Goal: Task Accomplishment & Management: Complete application form

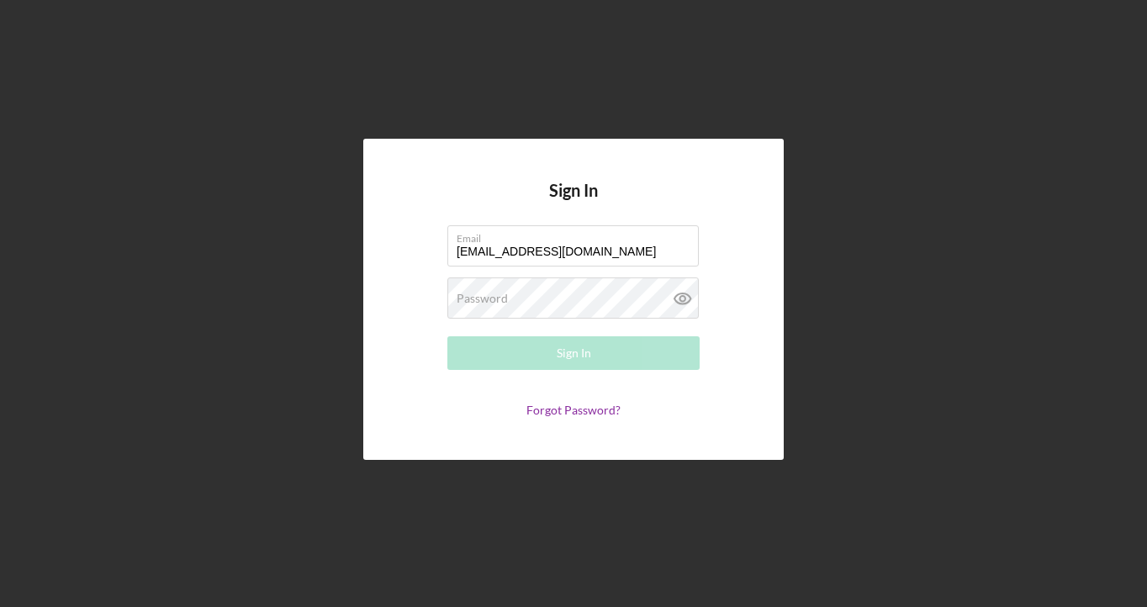
type input "[EMAIL_ADDRESS][DOMAIN_NAME]"
click at [491, 304] on label "Password" at bounding box center [482, 298] width 51 height 13
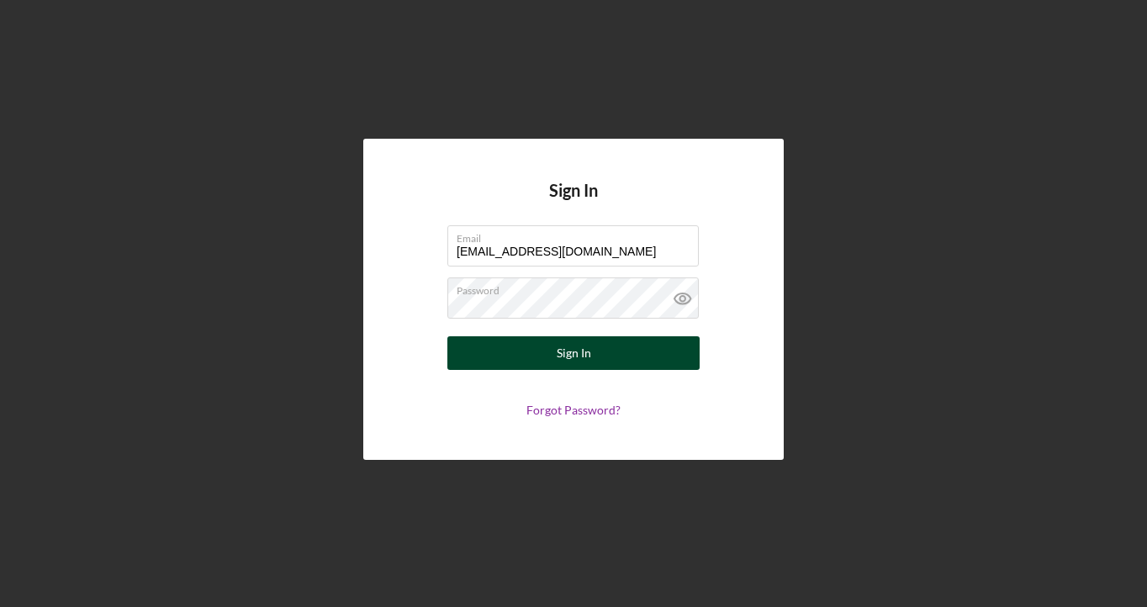
click at [496, 344] on button "Sign In" at bounding box center [573, 353] width 252 height 34
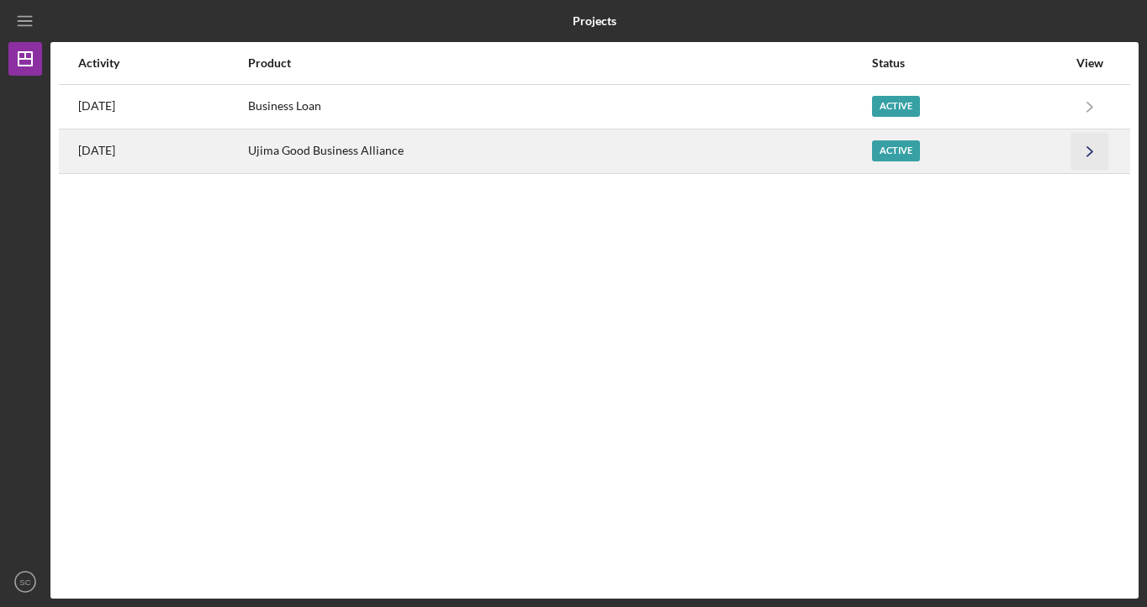
click at [1094, 161] on icon "Icon/Navigate" at bounding box center [1091, 151] width 38 height 38
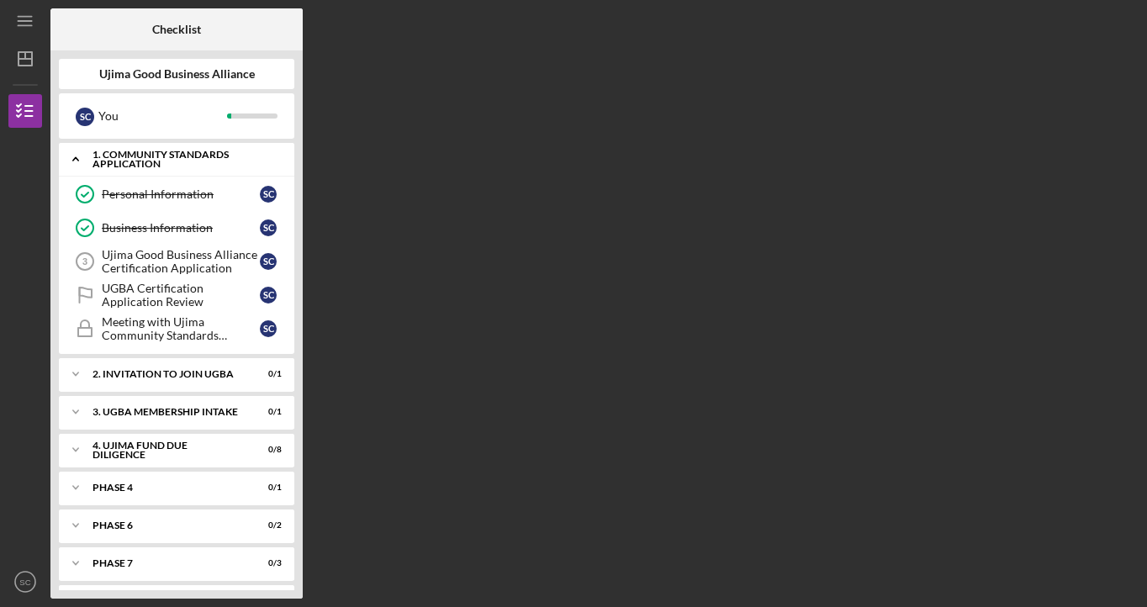
click at [214, 157] on div "1. Community Standards Application" at bounding box center [183, 159] width 181 height 19
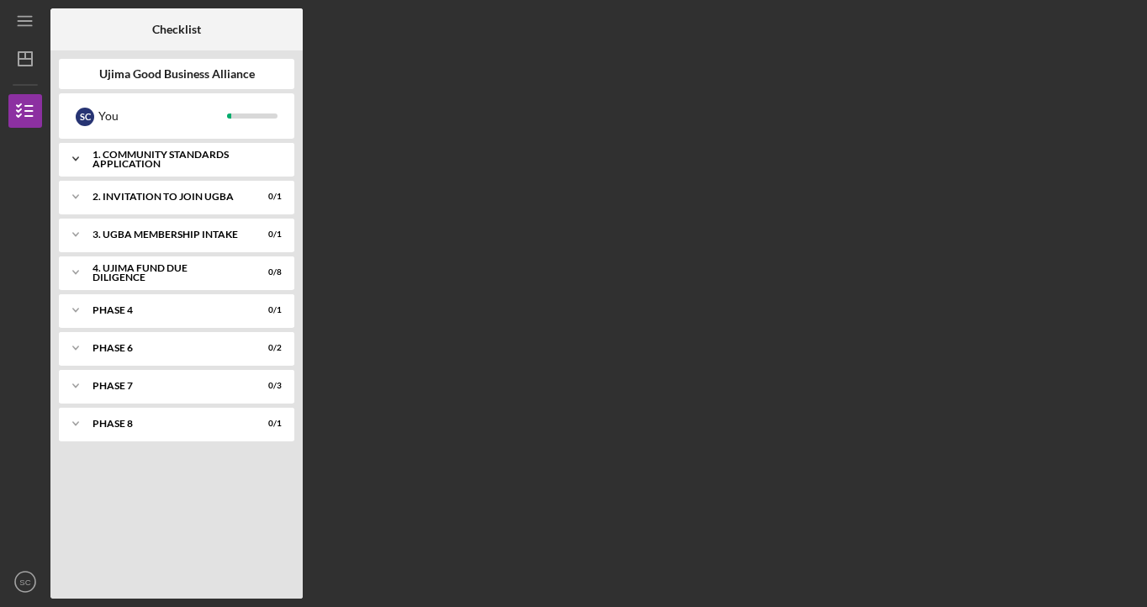
click at [210, 158] on div "1. Community Standards Application" at bounding box center [183, 159] width 181 height 19
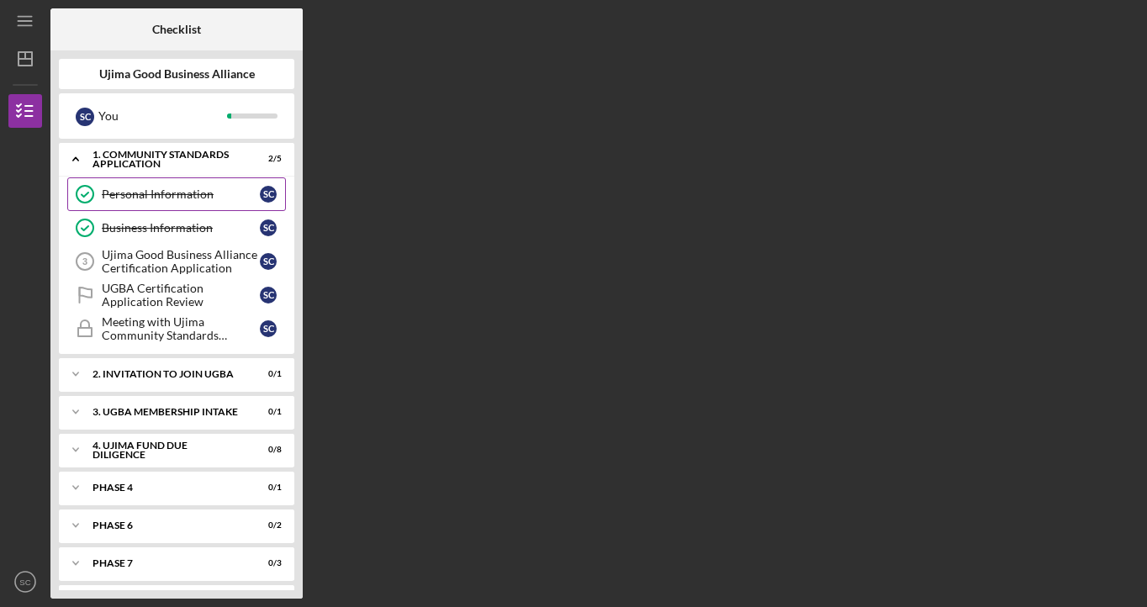
click at [199, 191] on div "Personal Information" at bounding box center [181, 194] width 158 height 13
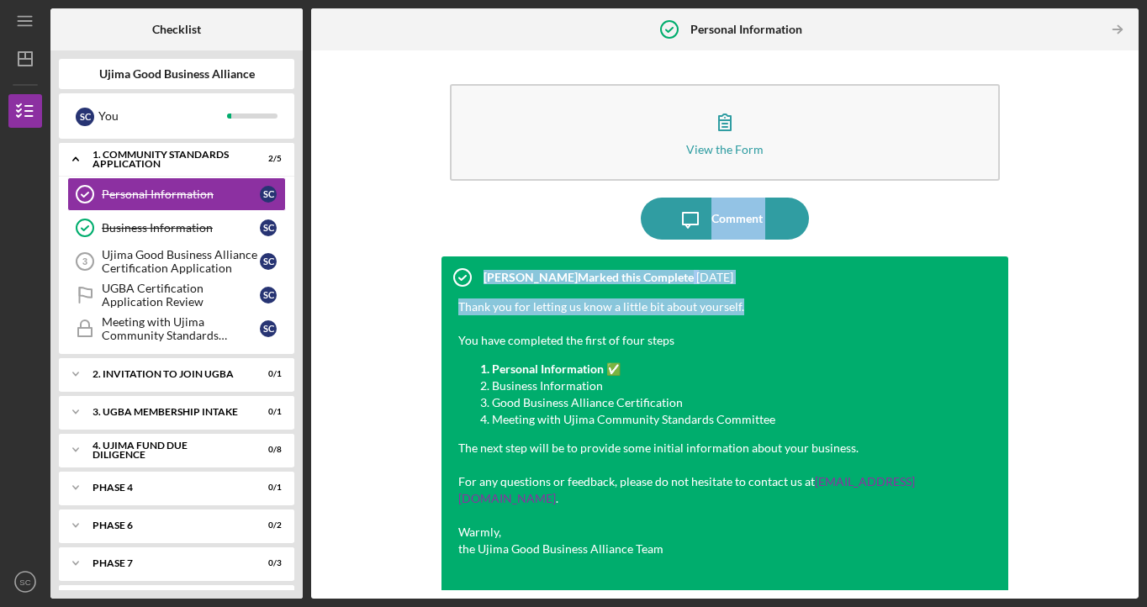
drag, startPoint x: 1123, startPoint y: 153, endPoint x: 1099, endPoint y: 298, distance: 146.6
click at [1100, 301] on div "View the Form Form Icon/Message Comment [PERSON_NAME] Marked this Complete [DAT…" at bounding box center [725, 325] width 811 height 532
click at [1099, 298] on div "View the Form Form Icon/Message Comment [PERSON_NAME] Marked this Complete [DAT…" at bounding box center [725, 325] width 811 height 532
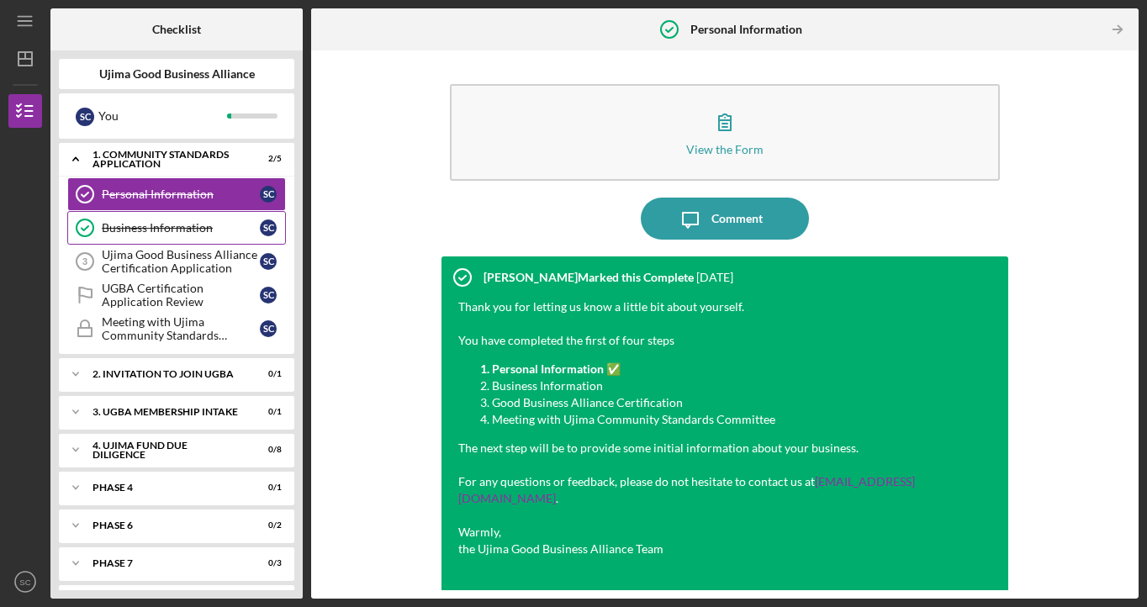
click at [173, 228] on div "Business Information" at bounding box center [181, 227] width 158 height 13
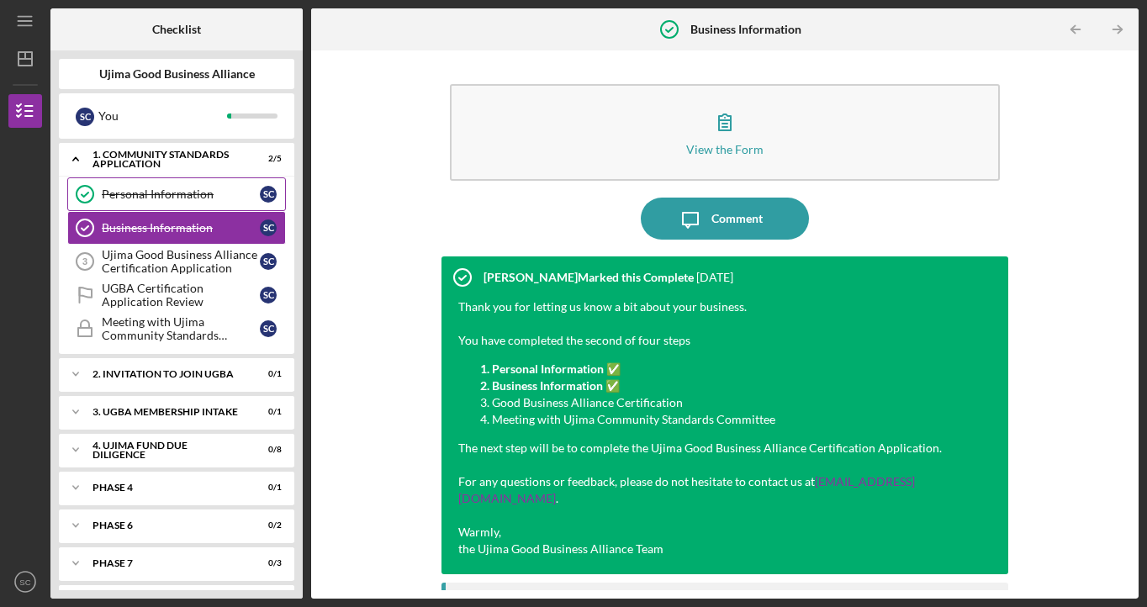
click at [193, 184] on link "Personal Information Personal Information S C" at bounding box center [176, 194] width 219 height 34
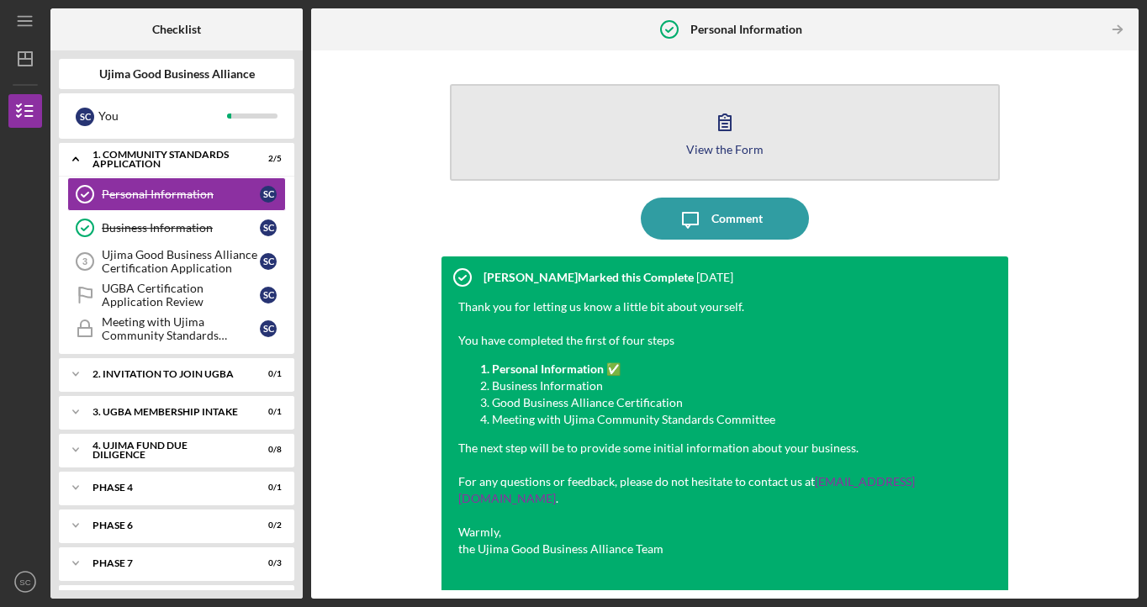
click at [721, 128] on icon "button" at bounding box center [725, 122] width 42 height 42
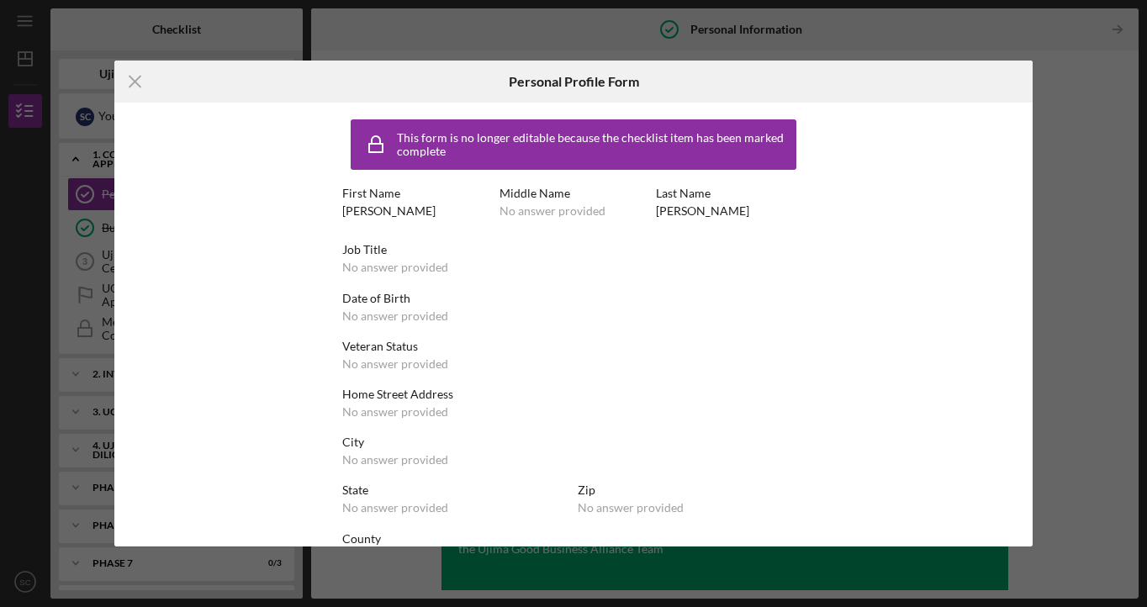
click at [140, 77] on line at bounding box center [135, 82] width 11 height 11
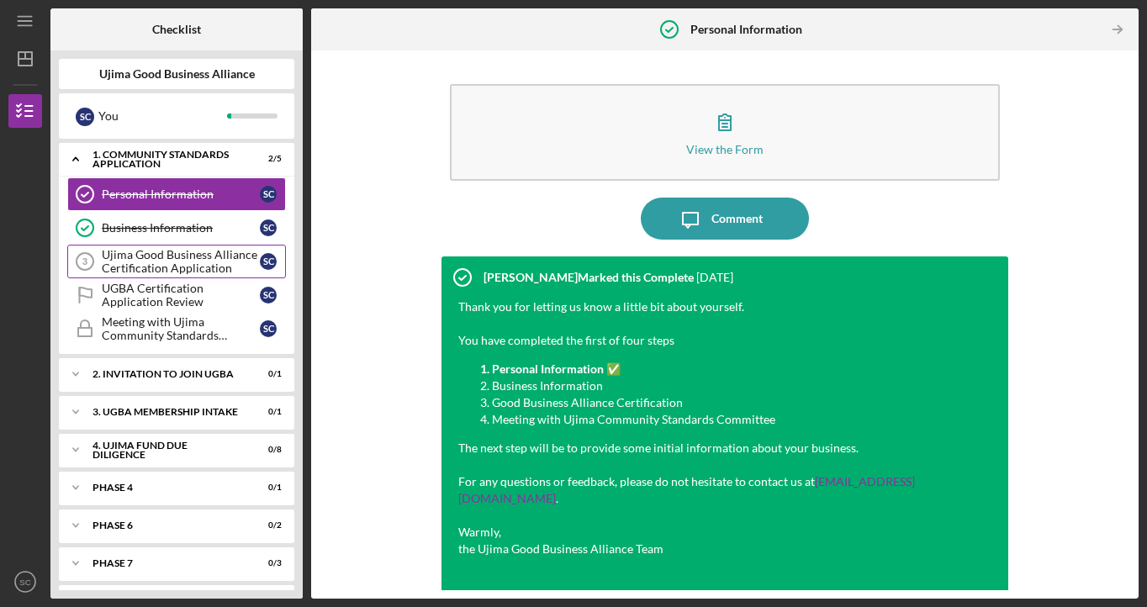
click at [209, 255] on div "Ujima Good Business Alliance Certification Application" at bounding box center [181, 261] width 158 height 27
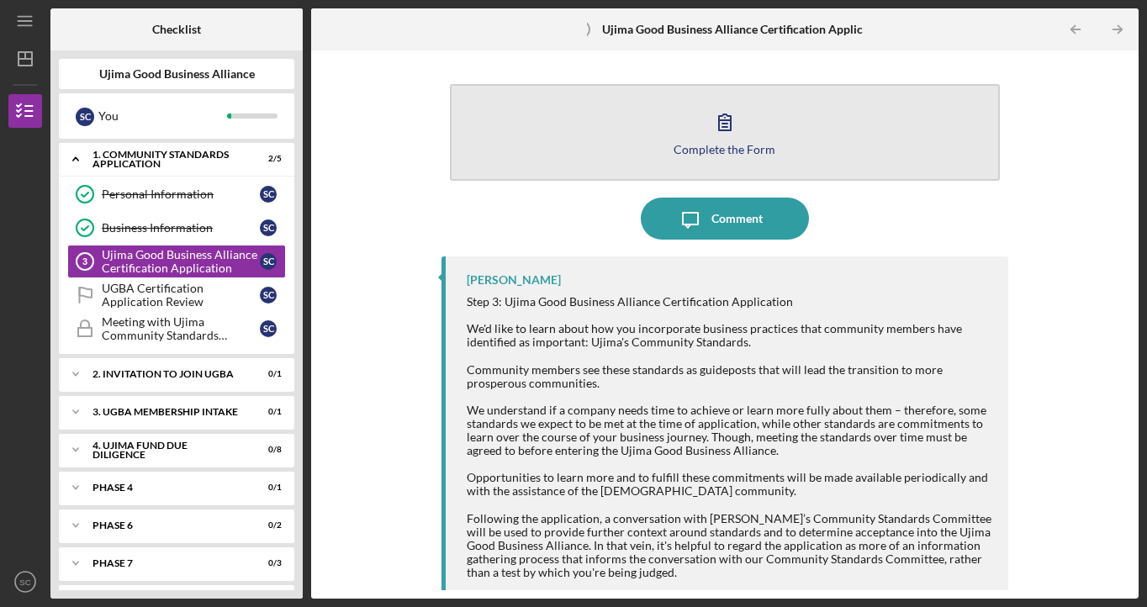
click at [744, 146] on div "Complete the Form" at bounding box center [725, 149] width 102 height 13
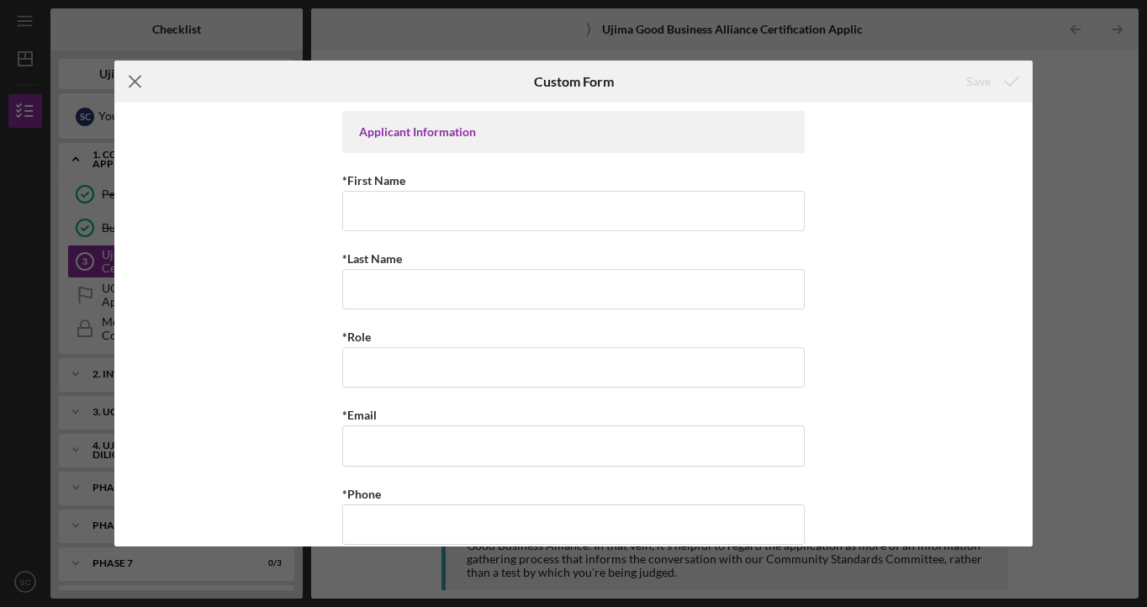
click at [133, 87] on icon "Icon/Menu Close" at bounding box center [135, 82] width 42 height 42
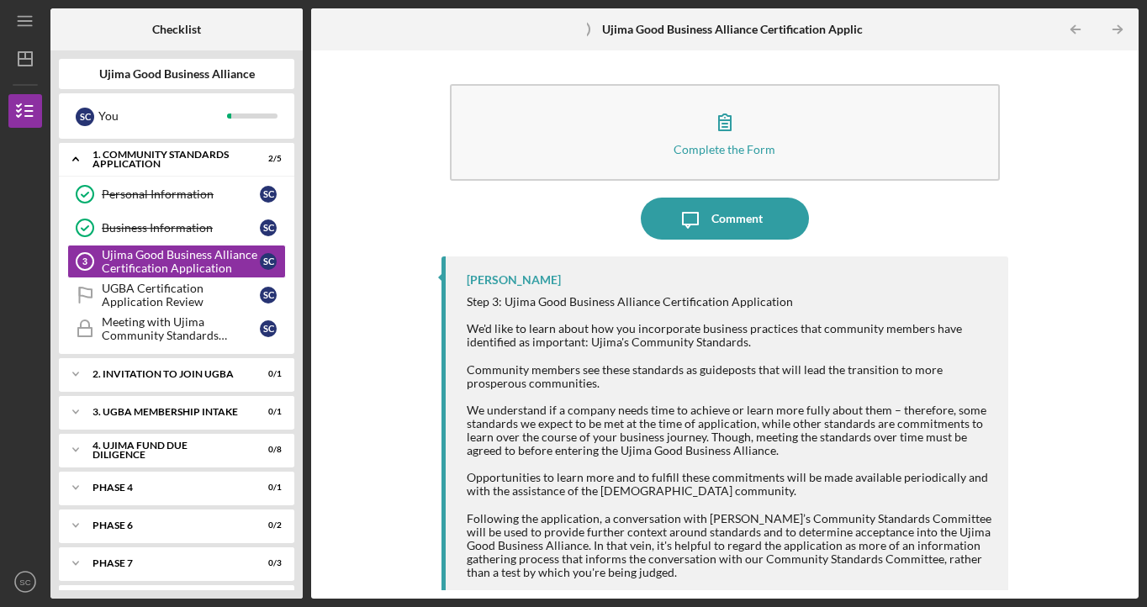
drag, startPoint x: 297, startPoint y: 172, endPoint x: 300, endPoint y: 236, distance: 64.0
click at [300, 237] on div "Ujima Good Business Alliance S C You Icon/Expander 1. Community Standards Appli…" at bounding box center [176, 324] width 252 height 548
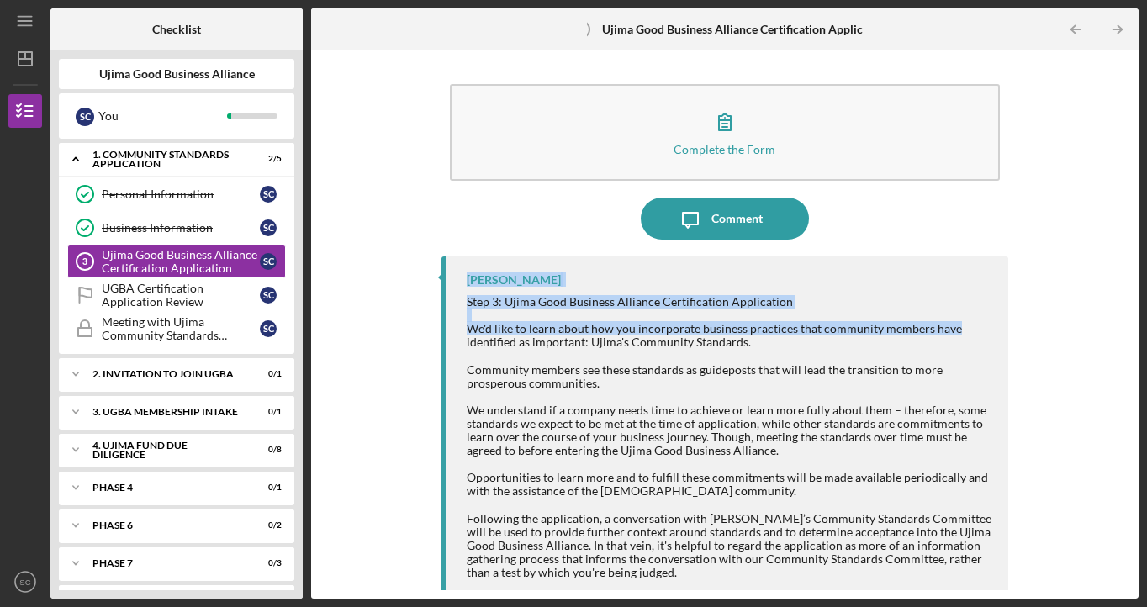
drag, startPoint x: 1125, startPoint y: 251, endPoint x: 1095, endPoint y: 330, distance: 84.4
click at [1095, 330] on div "Complete the Form Form Icon/Message Comment [PERSON_NAME] Step 3: Ujima Good Bu…" at bounding box center [725, 325] width 811 height 532
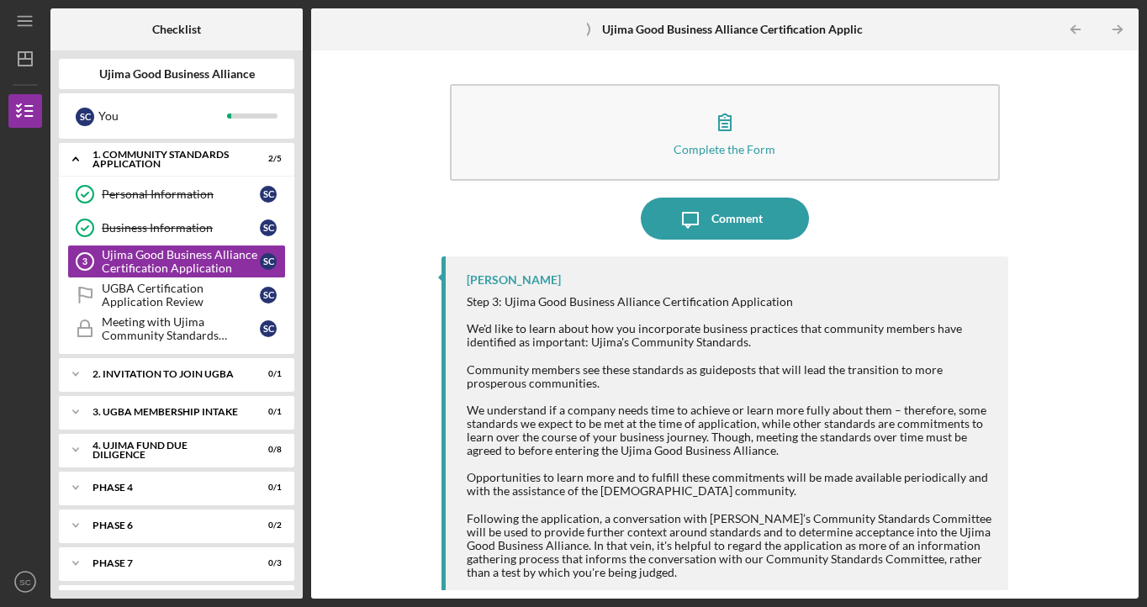
click at [1090, 331] on div "Complete the Form Form Icon/Message Comment [PERSON_NAME] Step 3: Ujima Good Bu…" at bounding box center [725, 325] width 811 height 532
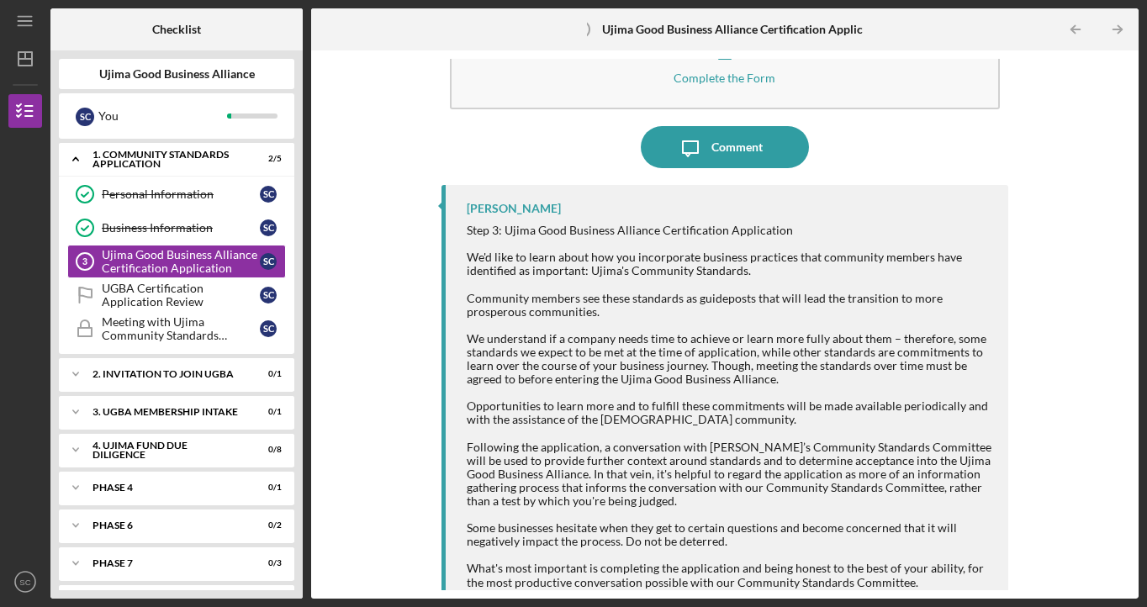
scroll to position [23, 0]
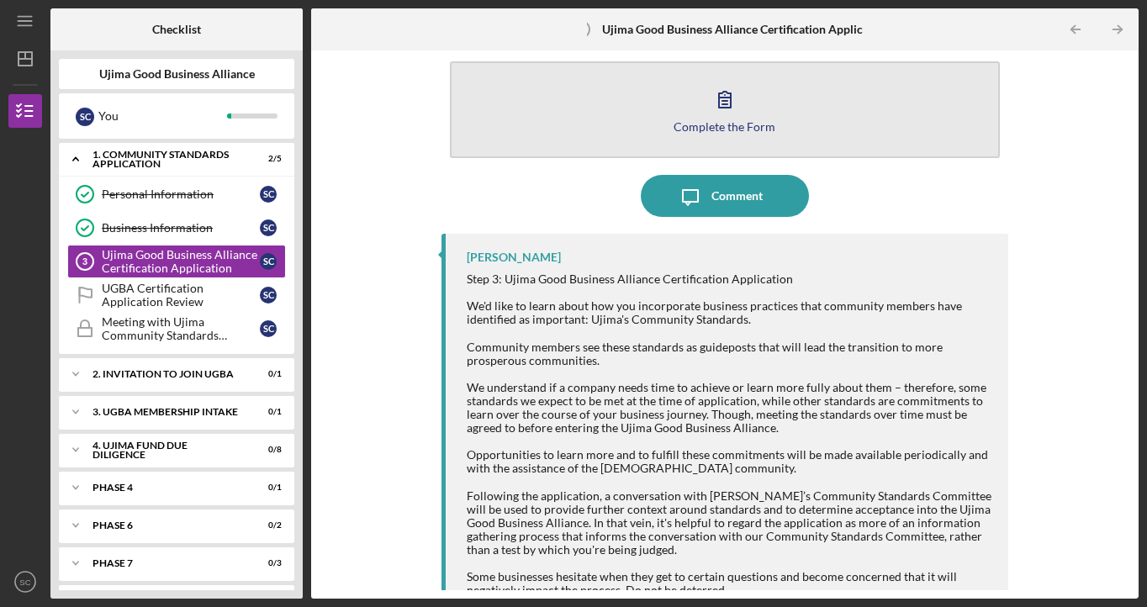
click at [725, 100] on icon "button" at bounding box center [725, 100] width 12 height 16
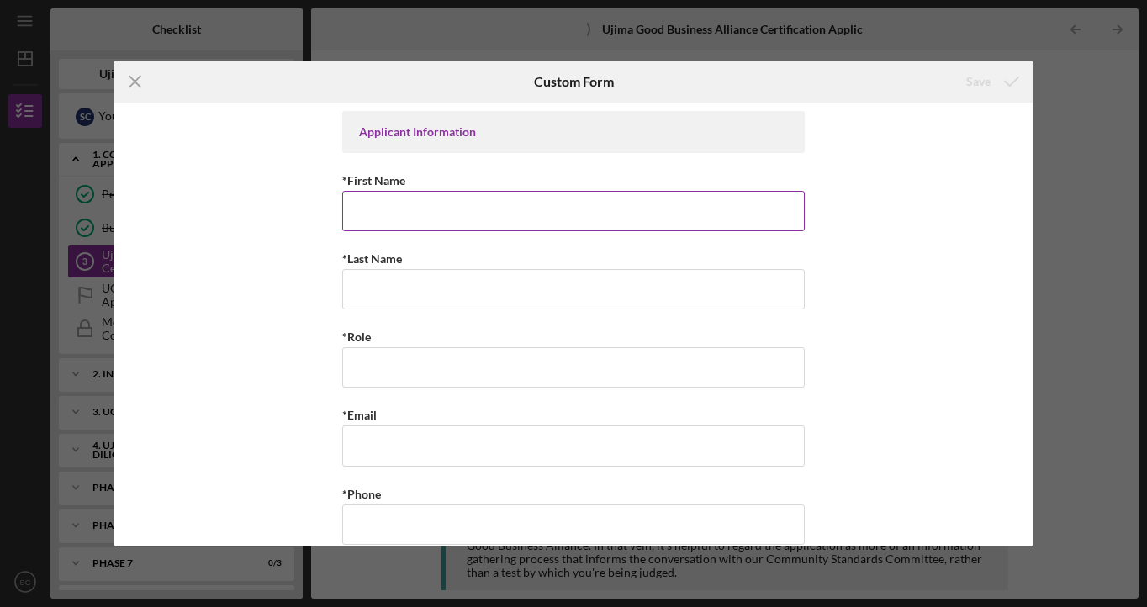
click at [462, 208] on input "*First Name" at bounding box center [573, 211] width 463 height 40
type input "S"
type input "h"
click at [548, 199] on input "[PERSON_NAME]" at bounding box center [573, 211] width 463 height 40
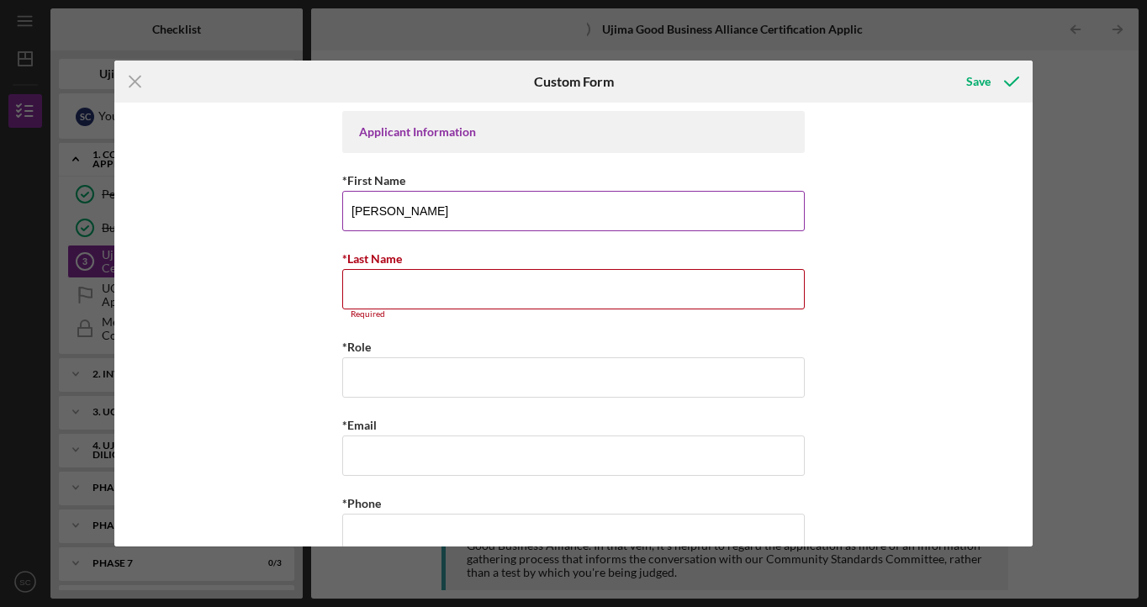
click at [505, 223] on input "[PERSON_NAME]" at bounding box center [573, 211] width 463 height 40
type input "[PERSON_NAME]"
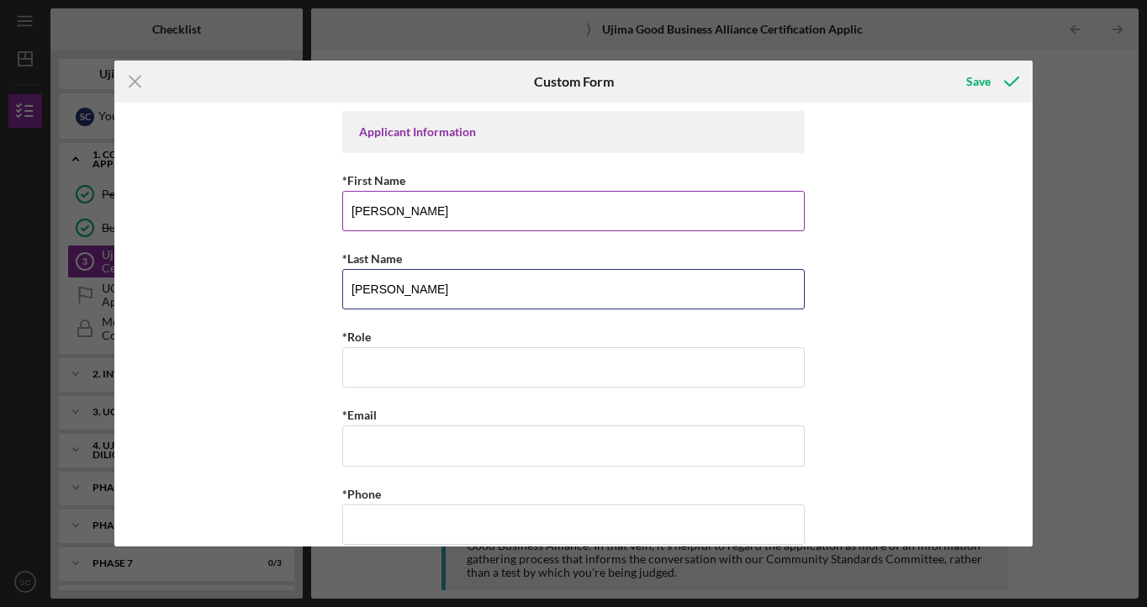
type input "[PERSON_NAME]"
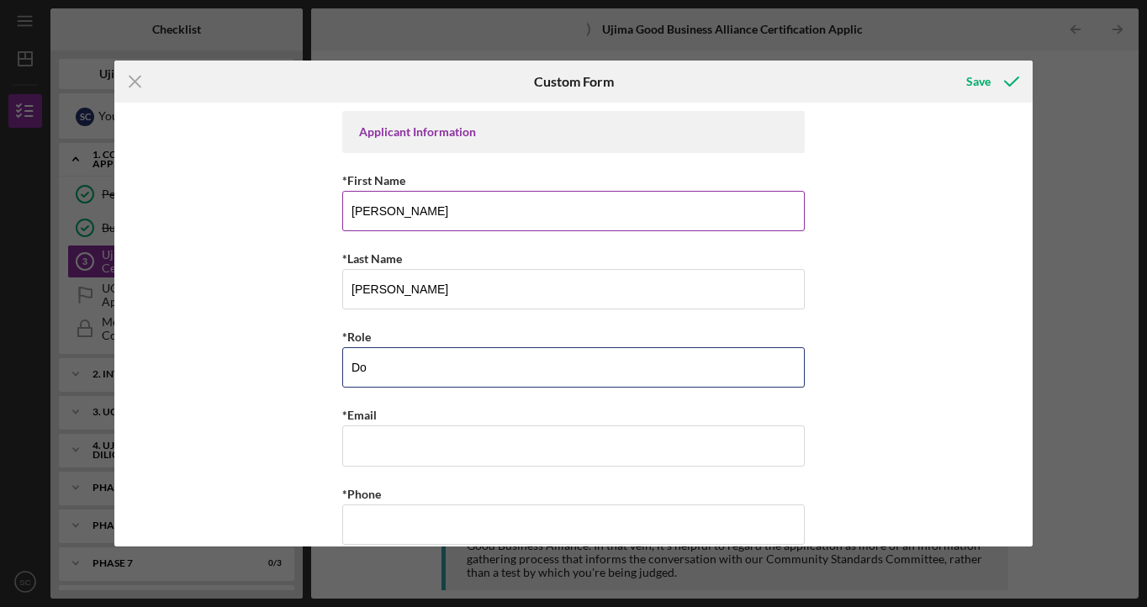
type input "D"
type input "Founder and CEO"
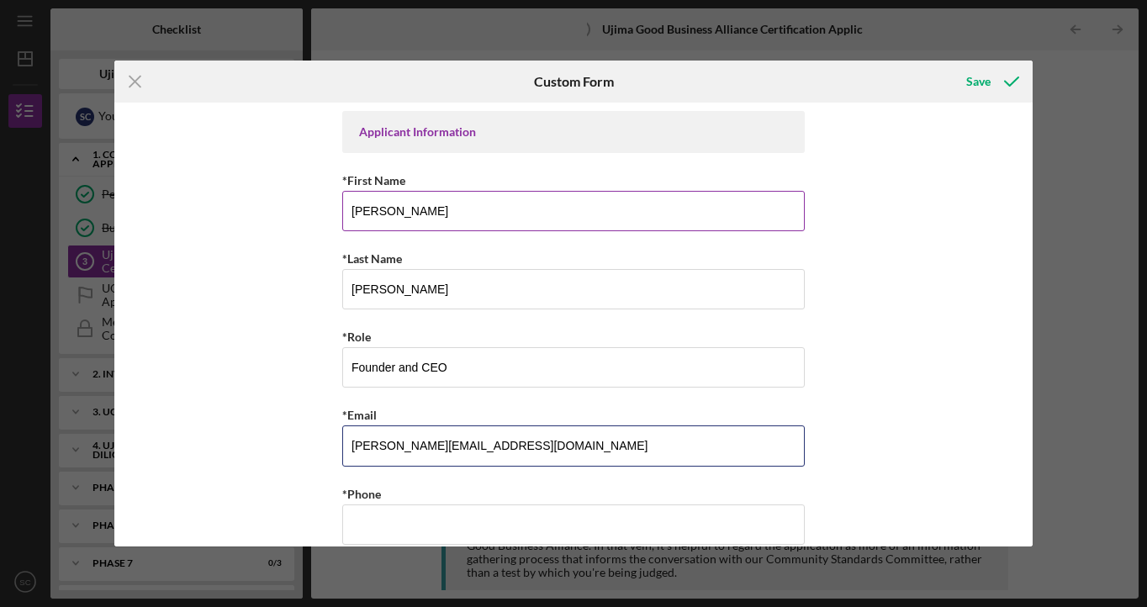
type input "[PERSON_NAME][EMAIL_ADDRESS][DOMAIN_NAME]"
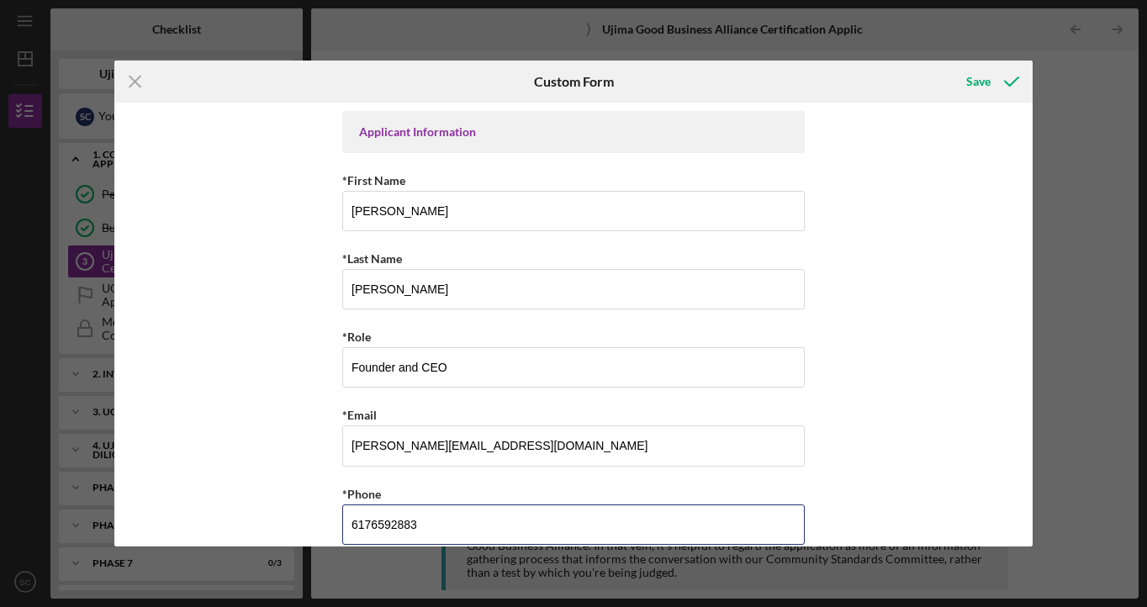
type input "6176592883"
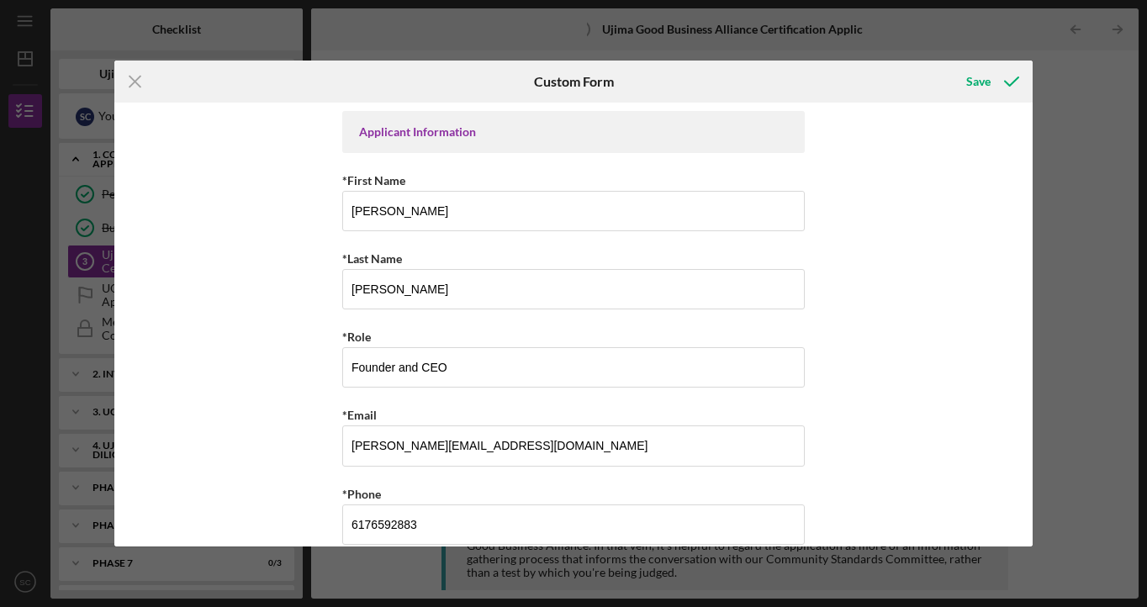
click at [945, 255] on div "Applicant Information *First Name [PERSON_NAME] *Last Name [PERSON_NAME] *Role …" at bounding box center [573, 325] width 918 height 444
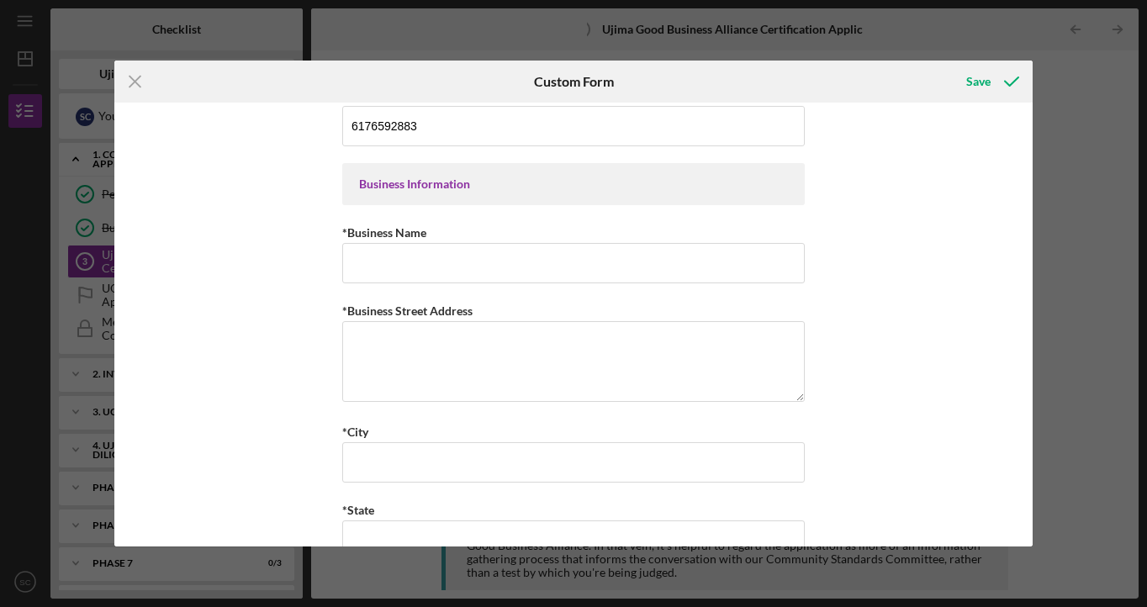
scroll to position [414, 0]
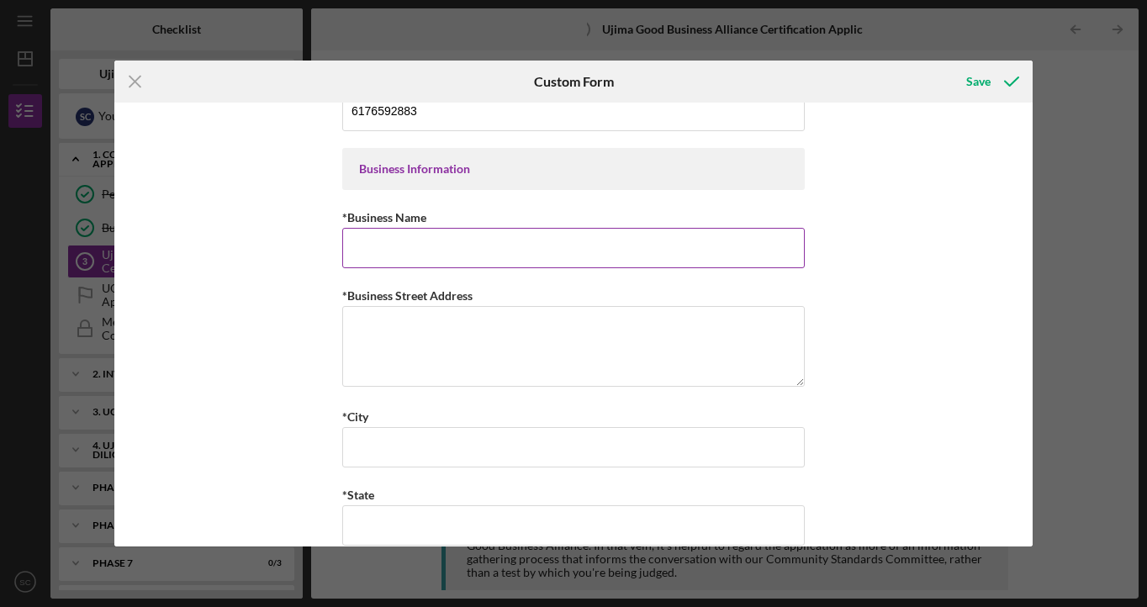
click at [468, 242] on input "*Business Name" at bounding box center [573, 248] width 463 height 40
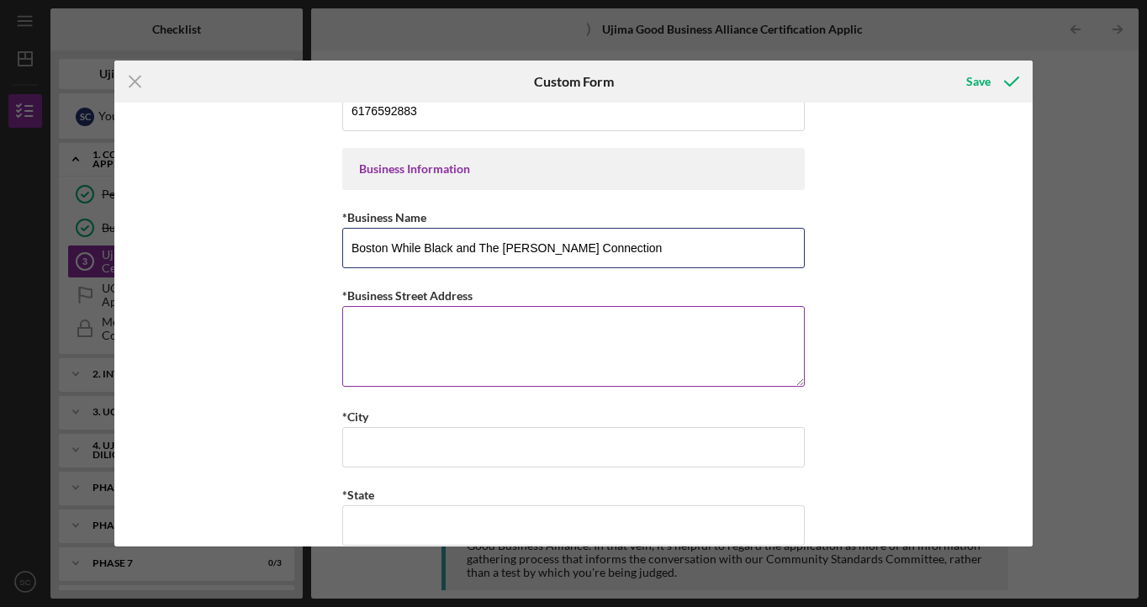
type input "Boston While Black and The [PERSON_NAME] Connection"
click at [498, 373] on textarea "*Business Street Address" at bounding box center [573, 346] width 463 height 81
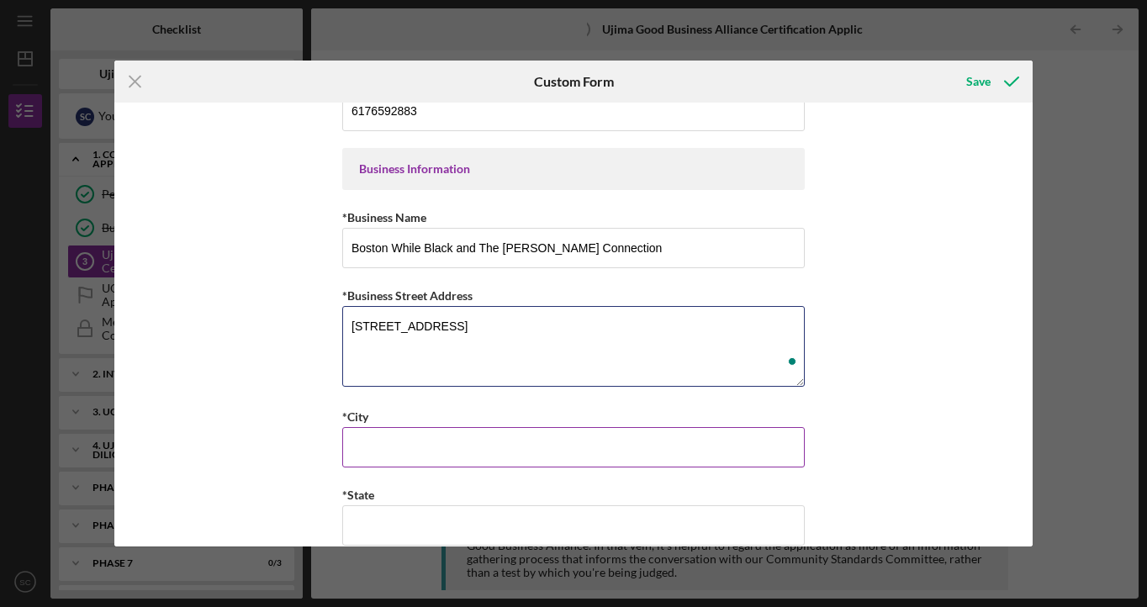
type textarea "[STREET_ADDRESS]"
click at [647, 421] on div "*City" at bounding box center [573, 416] width 463 height 21
click at [635, 437] on input "*City" at bounding box center [573, 447] width 463 height 40
type input "[GEOGRAPHIC_DATA]"
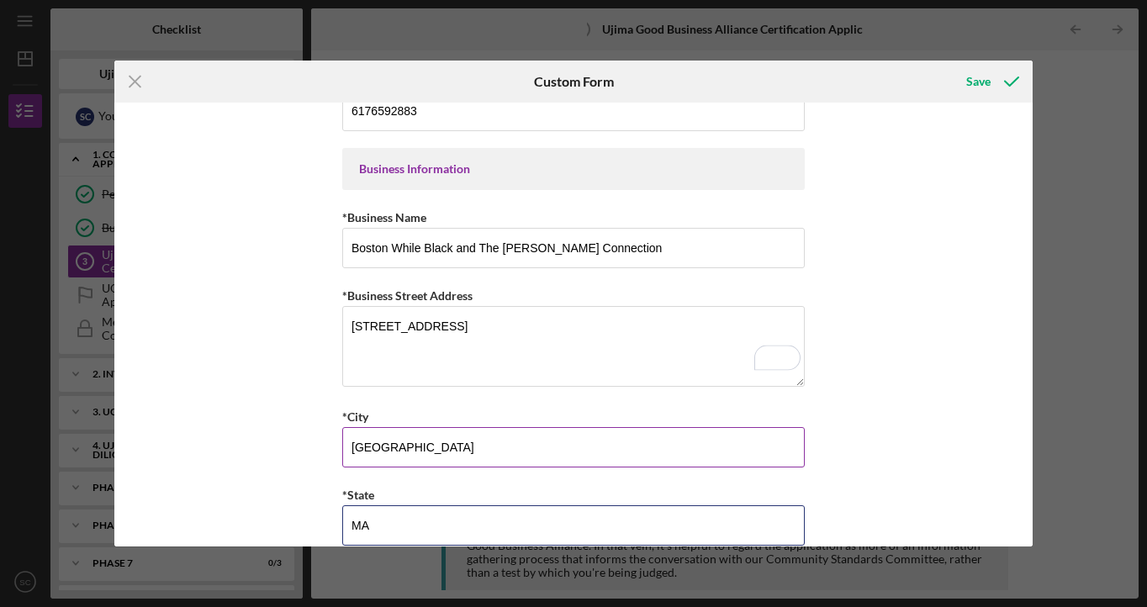
type input "MA"
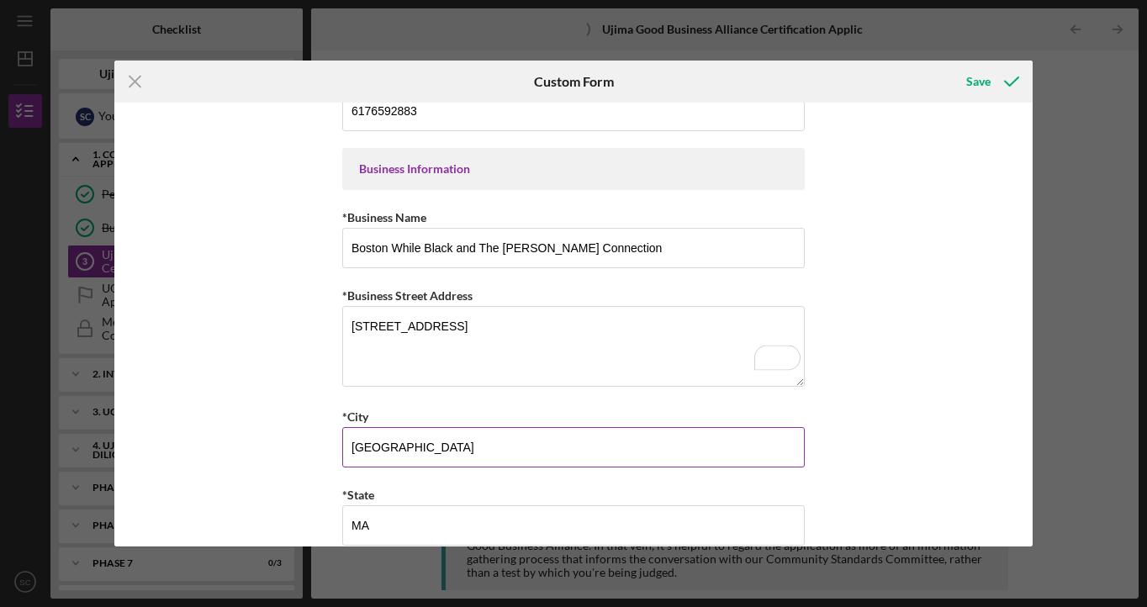
scroll to position [693, 0]
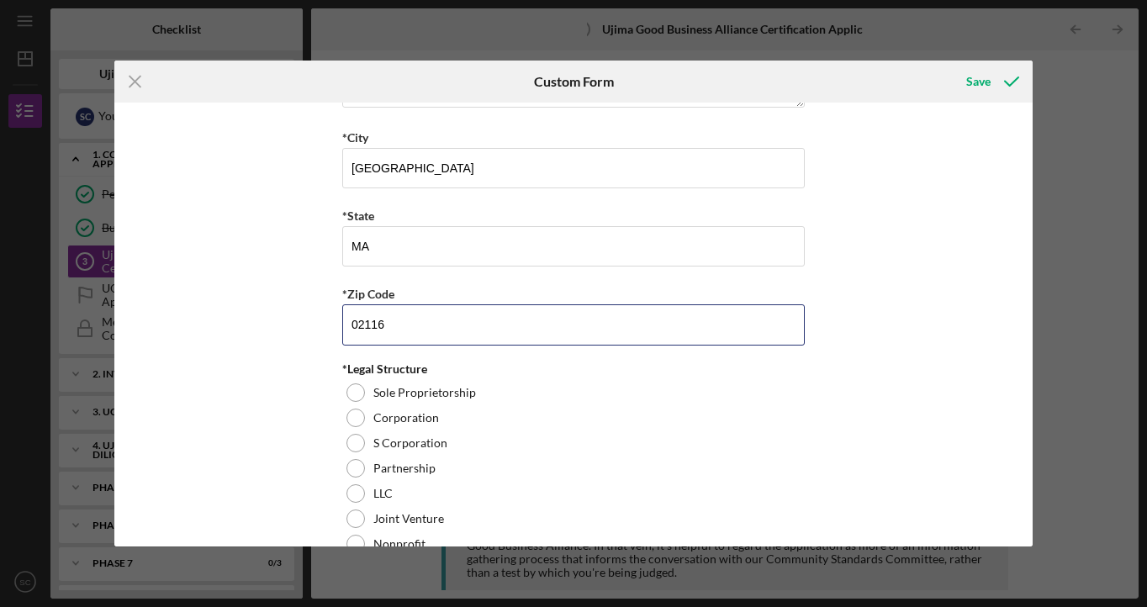
type input "02116"
click at [694, 369] on div "*Legal Structure" at bounding box center [573, 369] width 463 height 13
click at [1025, 130] on div "Applicant Information *First Name [PERSON_NAME] *Last Name [PERSON_NAME] *Role …" at bounding box center [573, 325] width 918 height 444
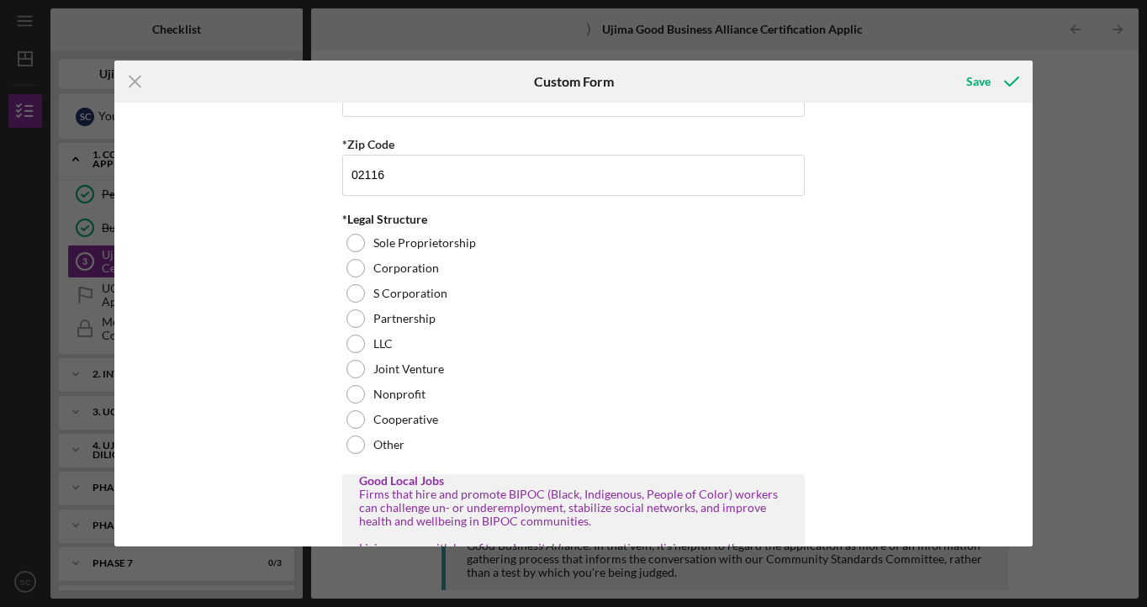
scroll to position [874, 0]
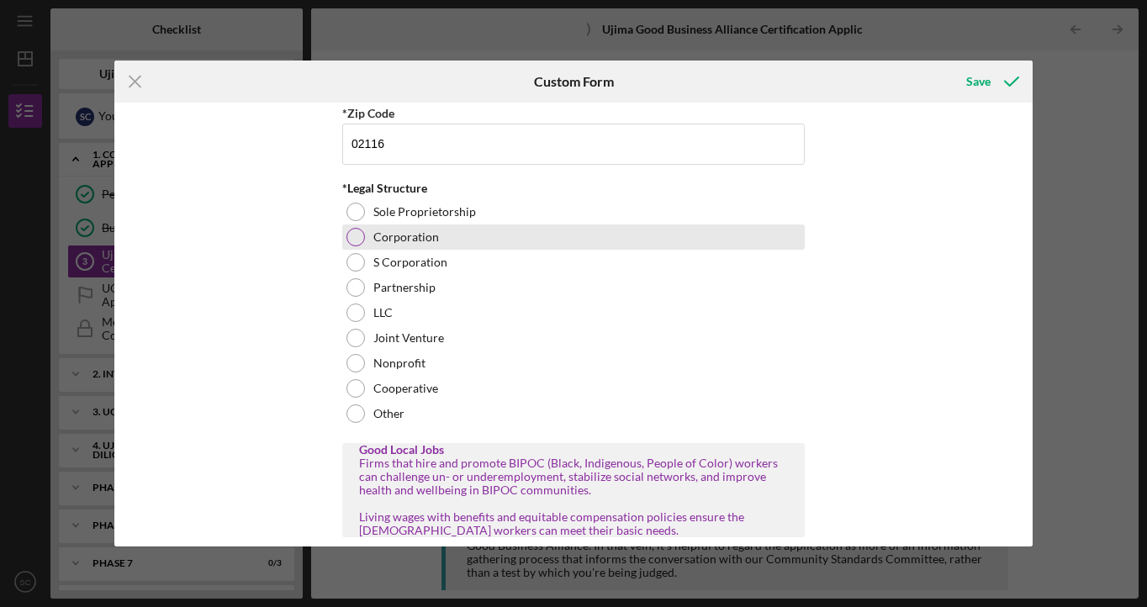
click at [347, 241] on div at bounding box center [356, 237] width 19 height 19
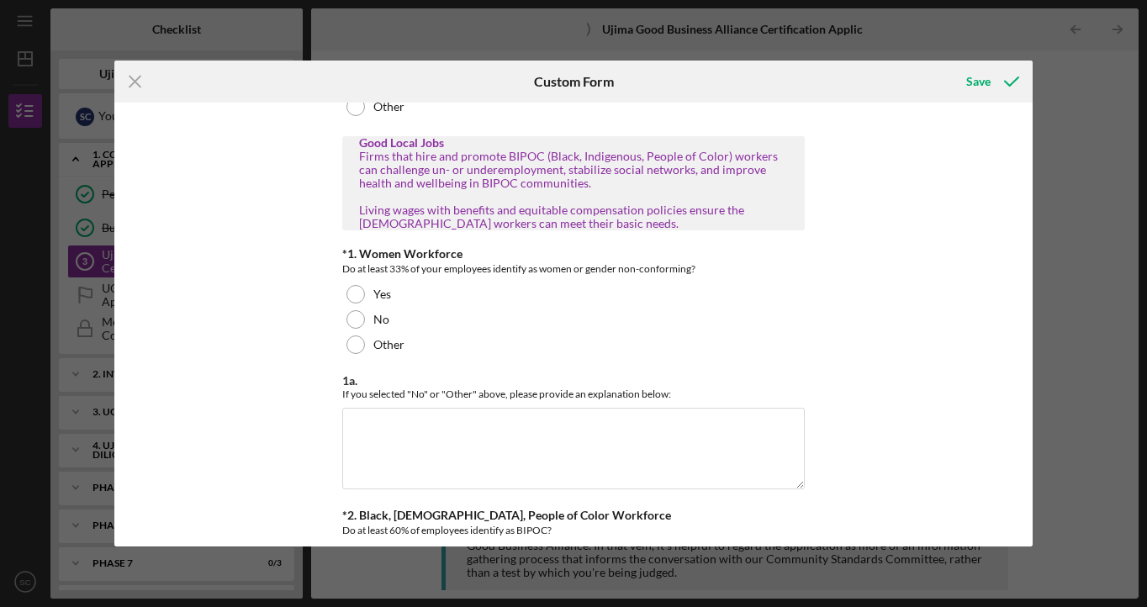
scroll to position [1196, 0]
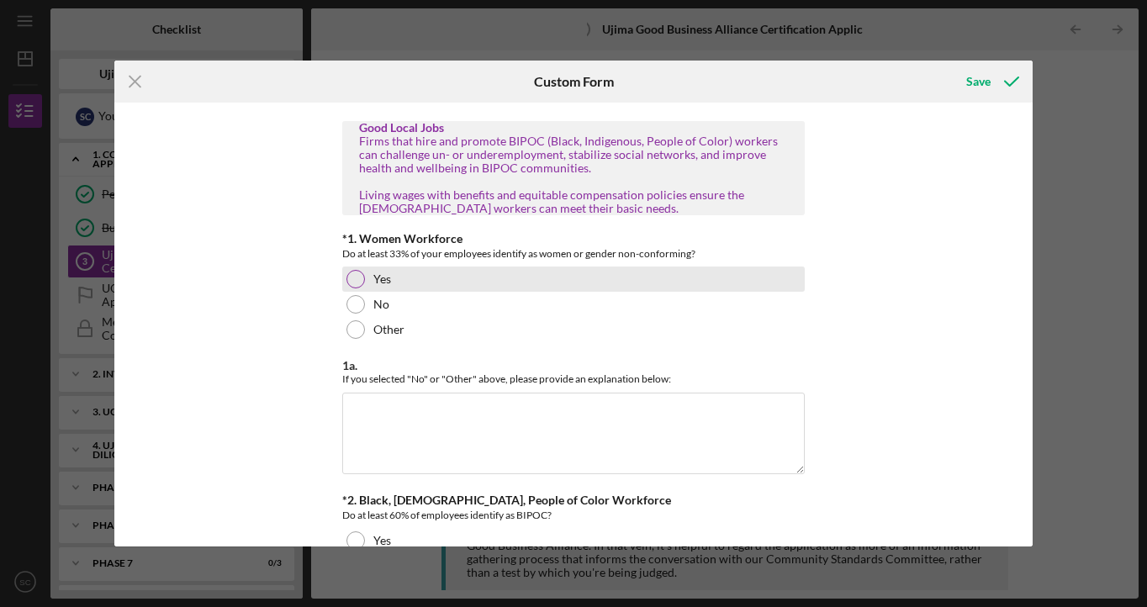
click at [354, 289] on div at bounding box center [356, 279] width 19 height 19
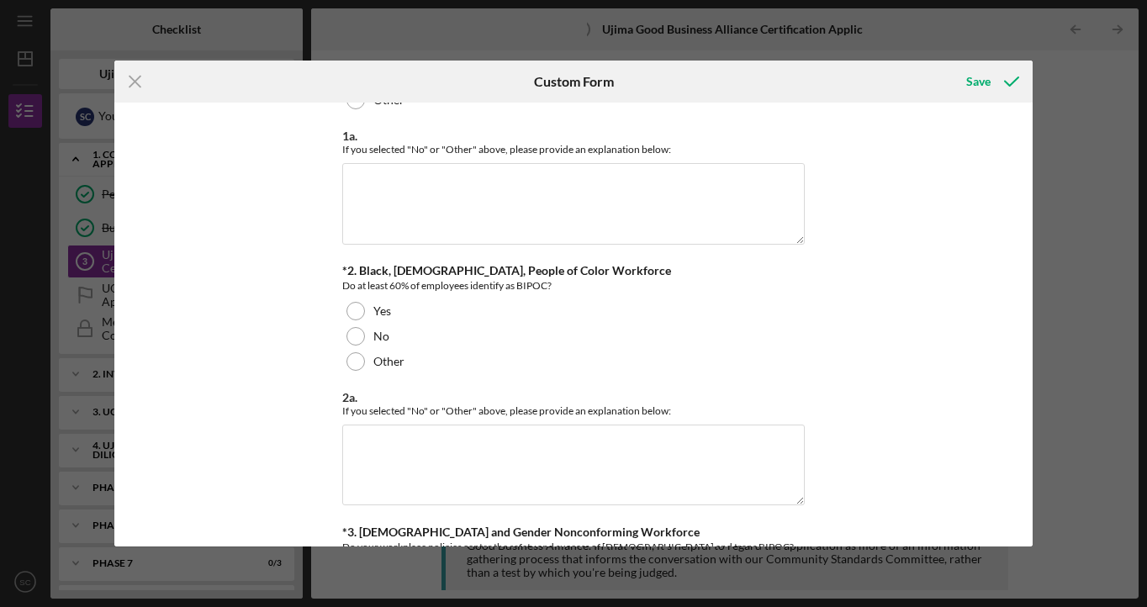
scroll to position [1457, 0]
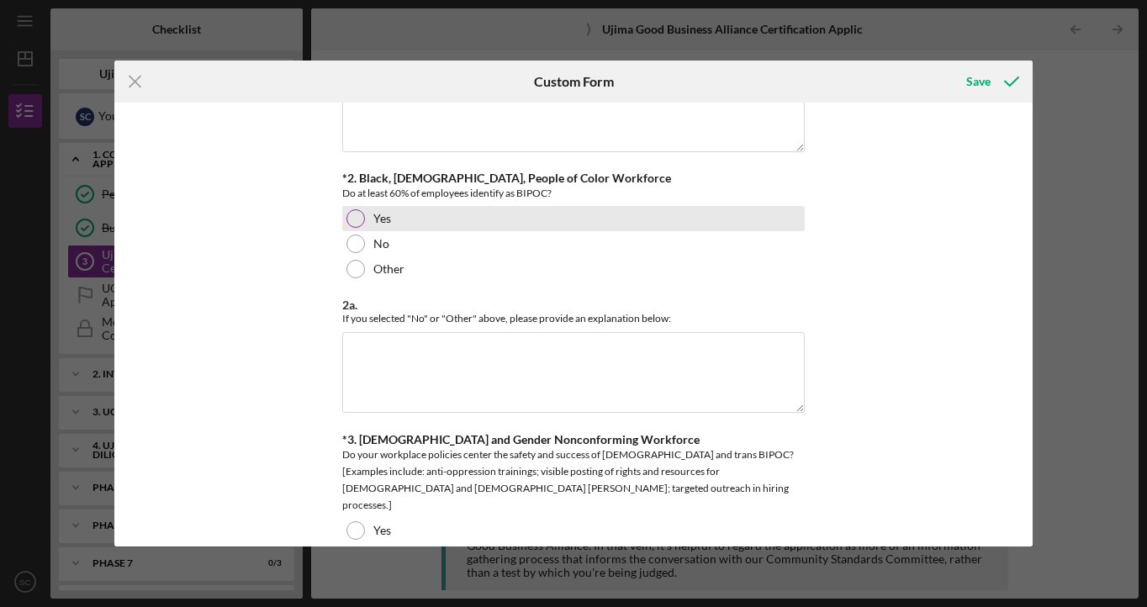
click at [351, 225] on div at bounding box center [356, 218] width 19 height 19
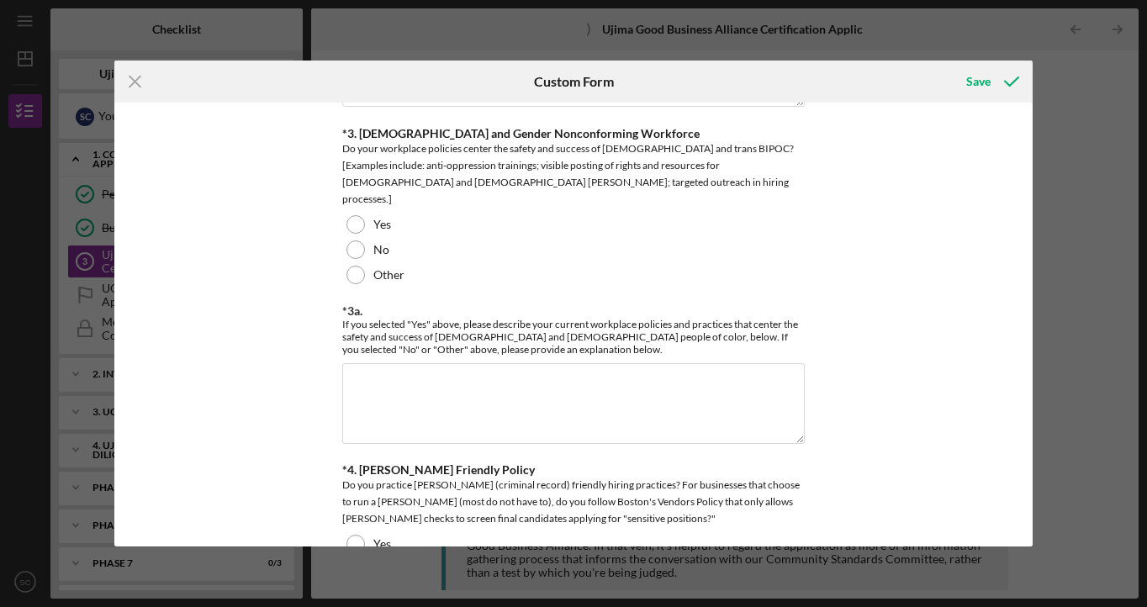
scroll to position [1748, 0]
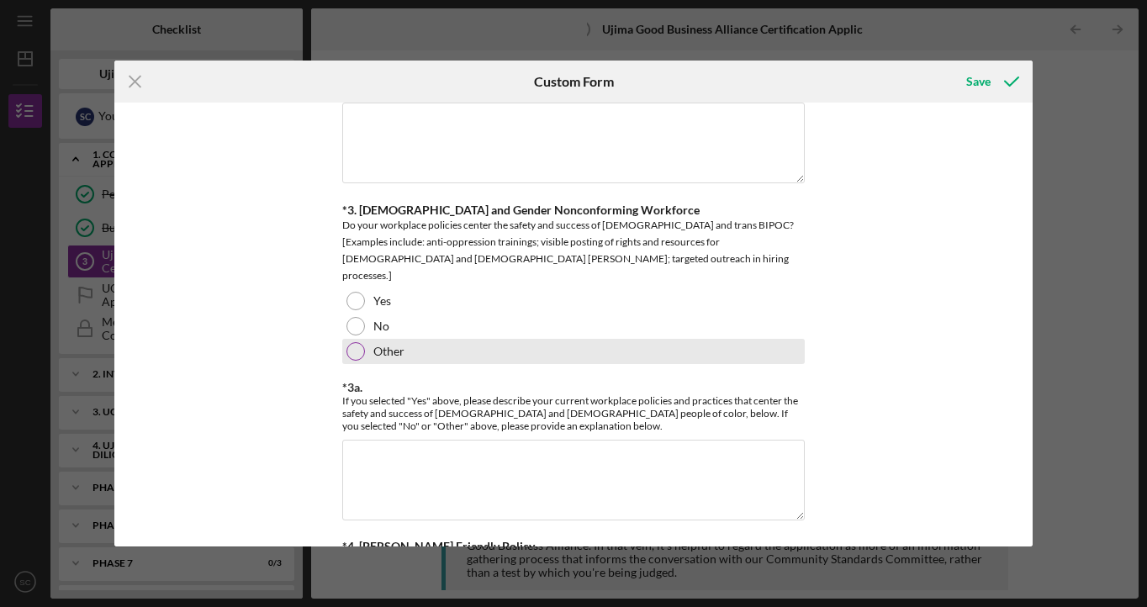
click at [358, 352] on div at bounding box center [356, 351] width 19 height 19
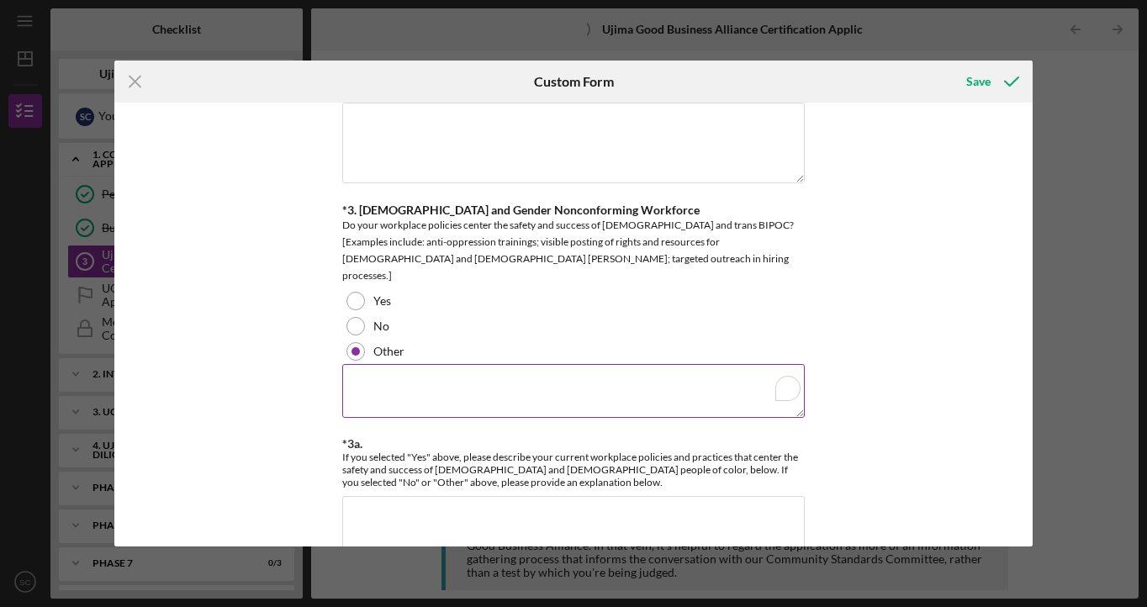
click at [381, 374] on textarea "To enrich screen reader interactions, please activate Accessibility in Grammarl…" at bounding box center [573, 391] width 463 height 54
type textarea "We have team members who identify as [DEMOGRAPHIC_DATA] and have expressed"
